Goal: Contribute content: Add original content to the website for others to see

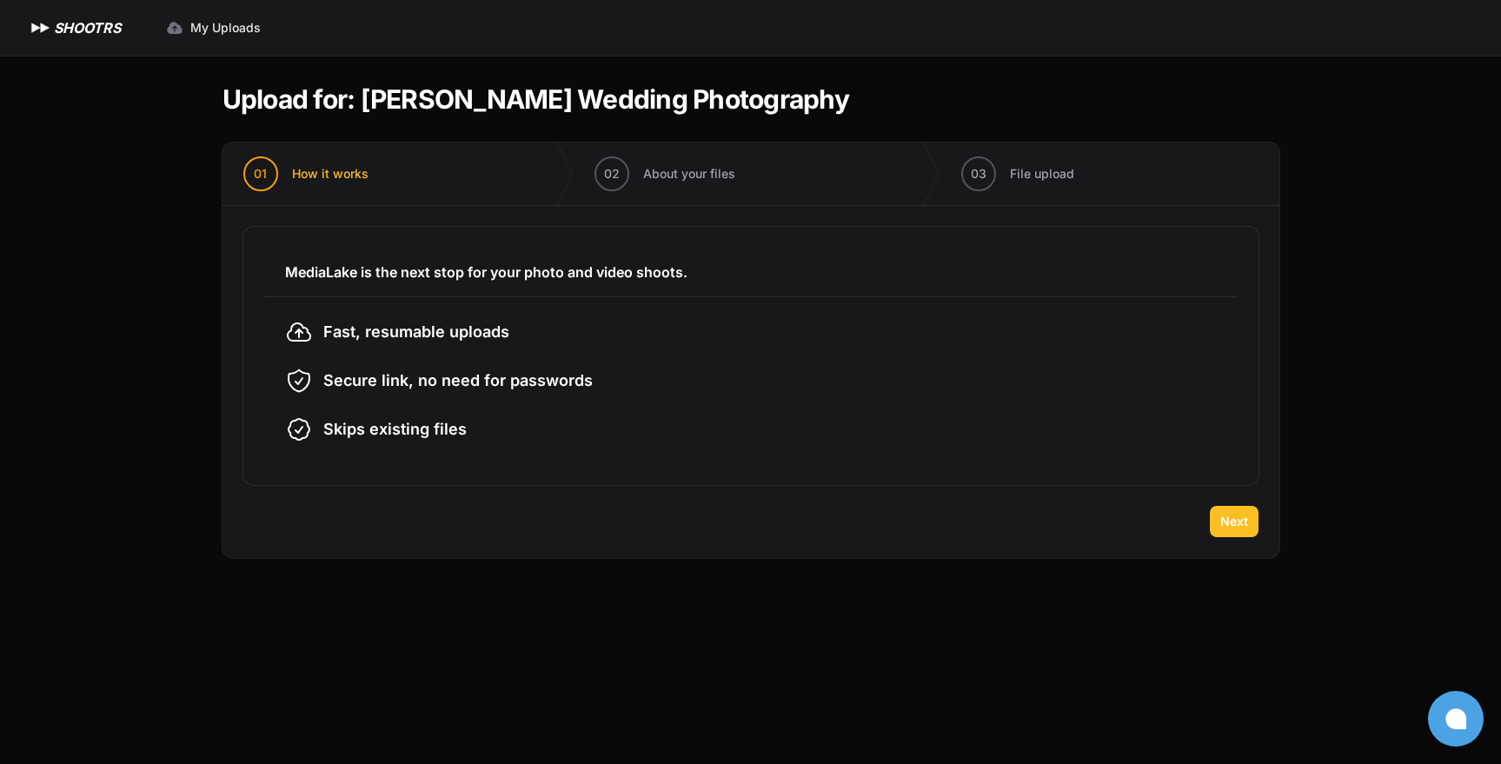
click at [1248, 515] on button "Next" at bounding box center [1234, 521] width 49 height 31
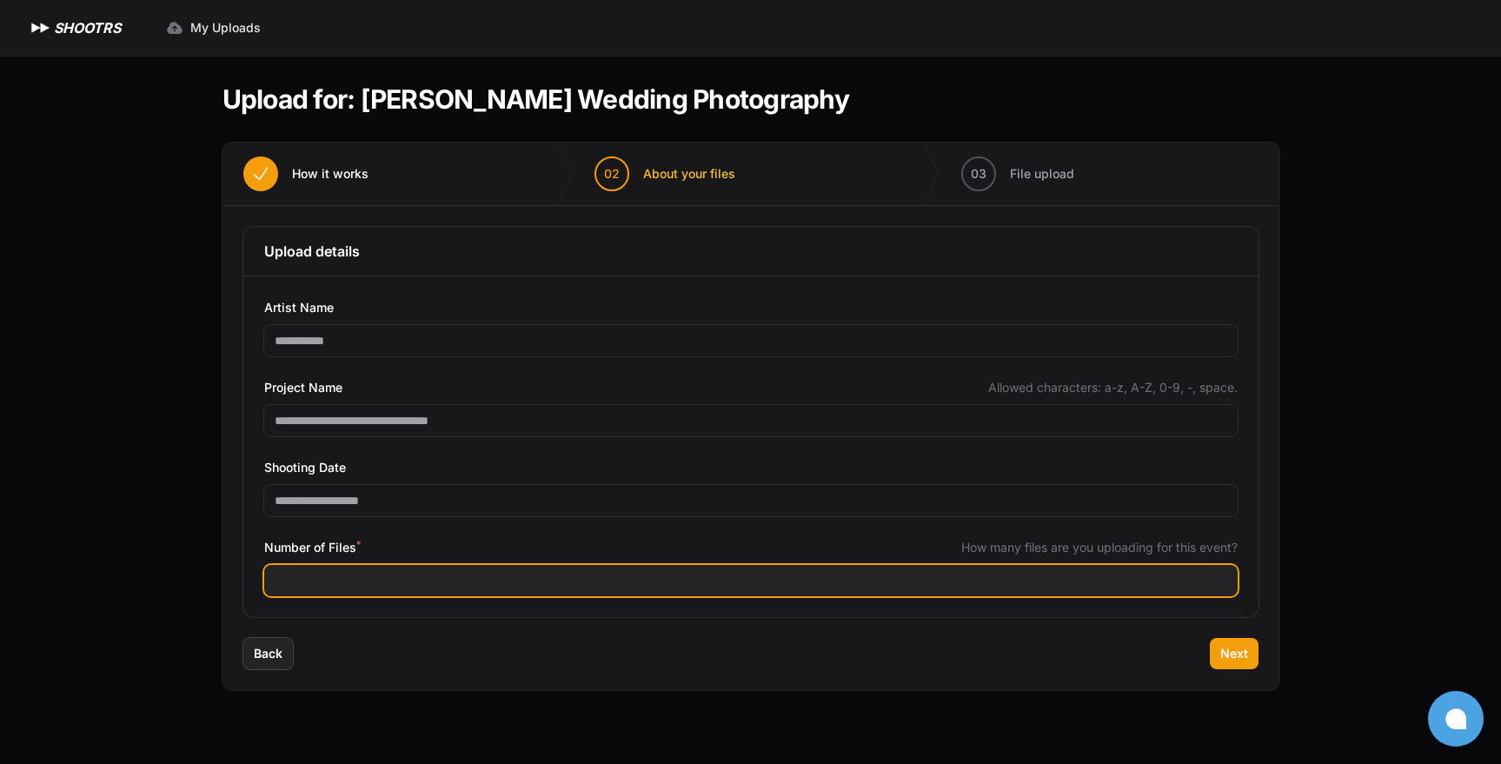
click at [438, 575] on input "Number of Files *" at bounding box center [750, 580] width 973 height 31
type input "****"
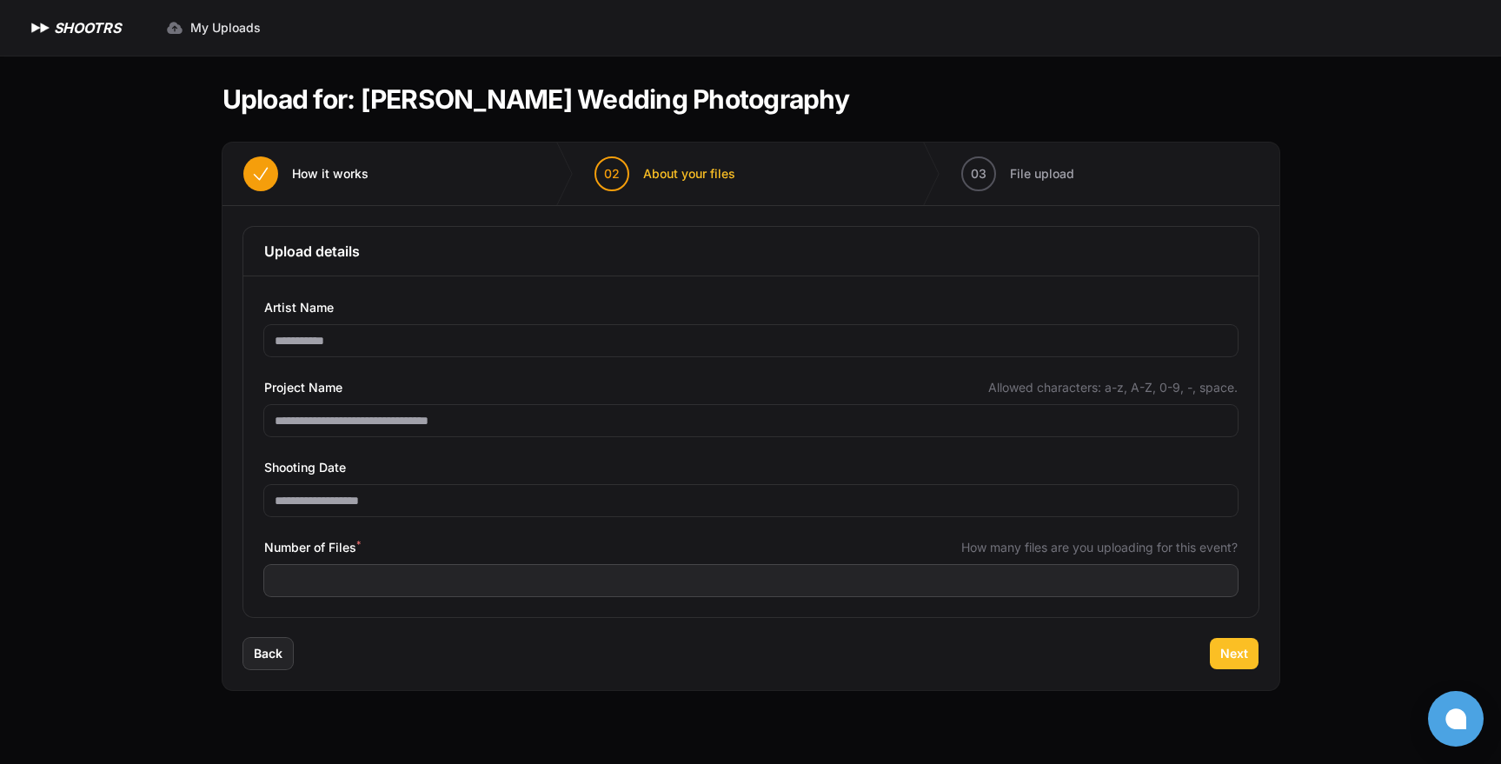
click at [1223, 651] on span "Next" at bounding box center [1234, 653] width 28 height 17
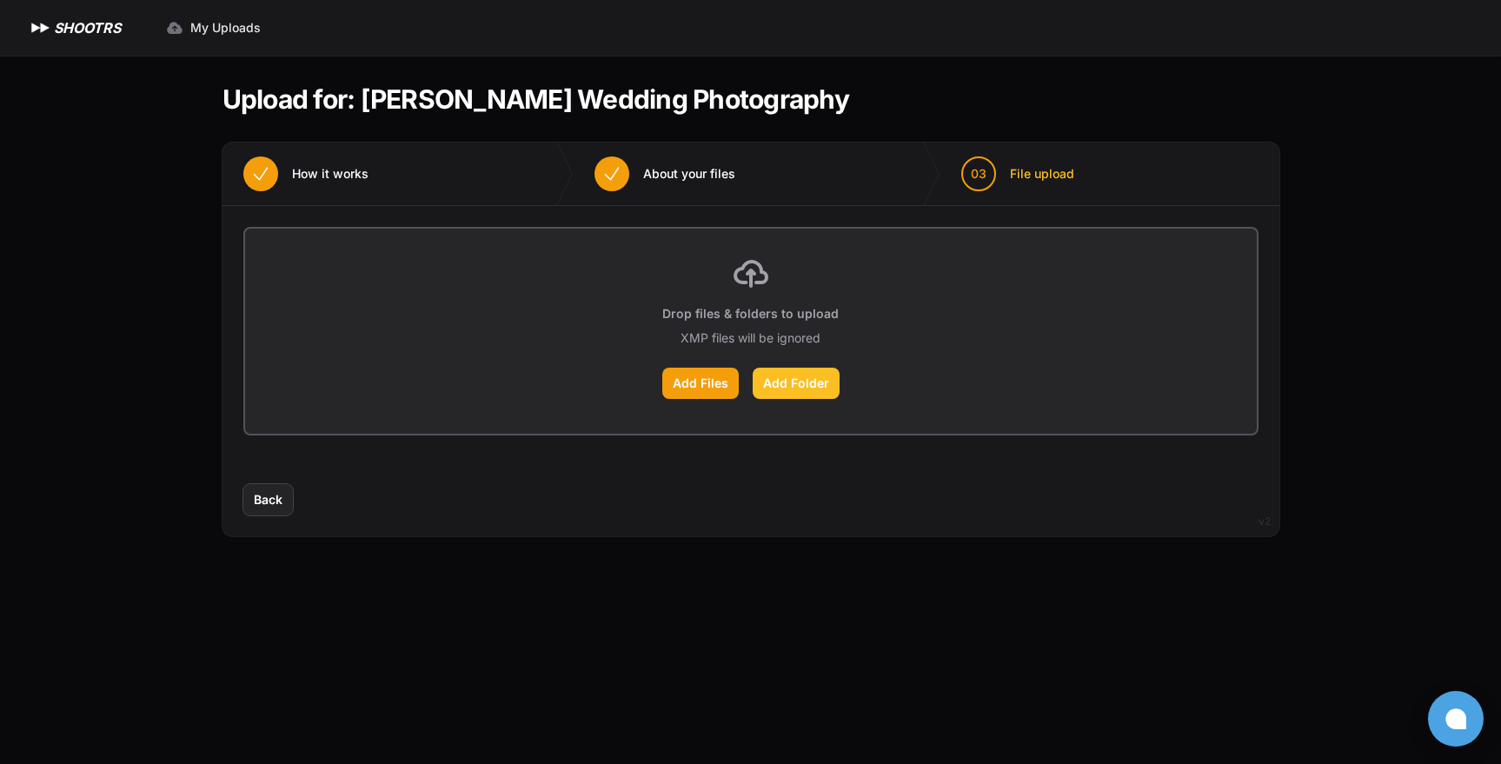
click at [790, 371] on label "Add Folder" at bounding box center [795, 383] width 87 height 31
click at [0, 0] on input "Add Folder" at bounding box center [0, 0] width 0 height 0
